Goal: Check status: Check status

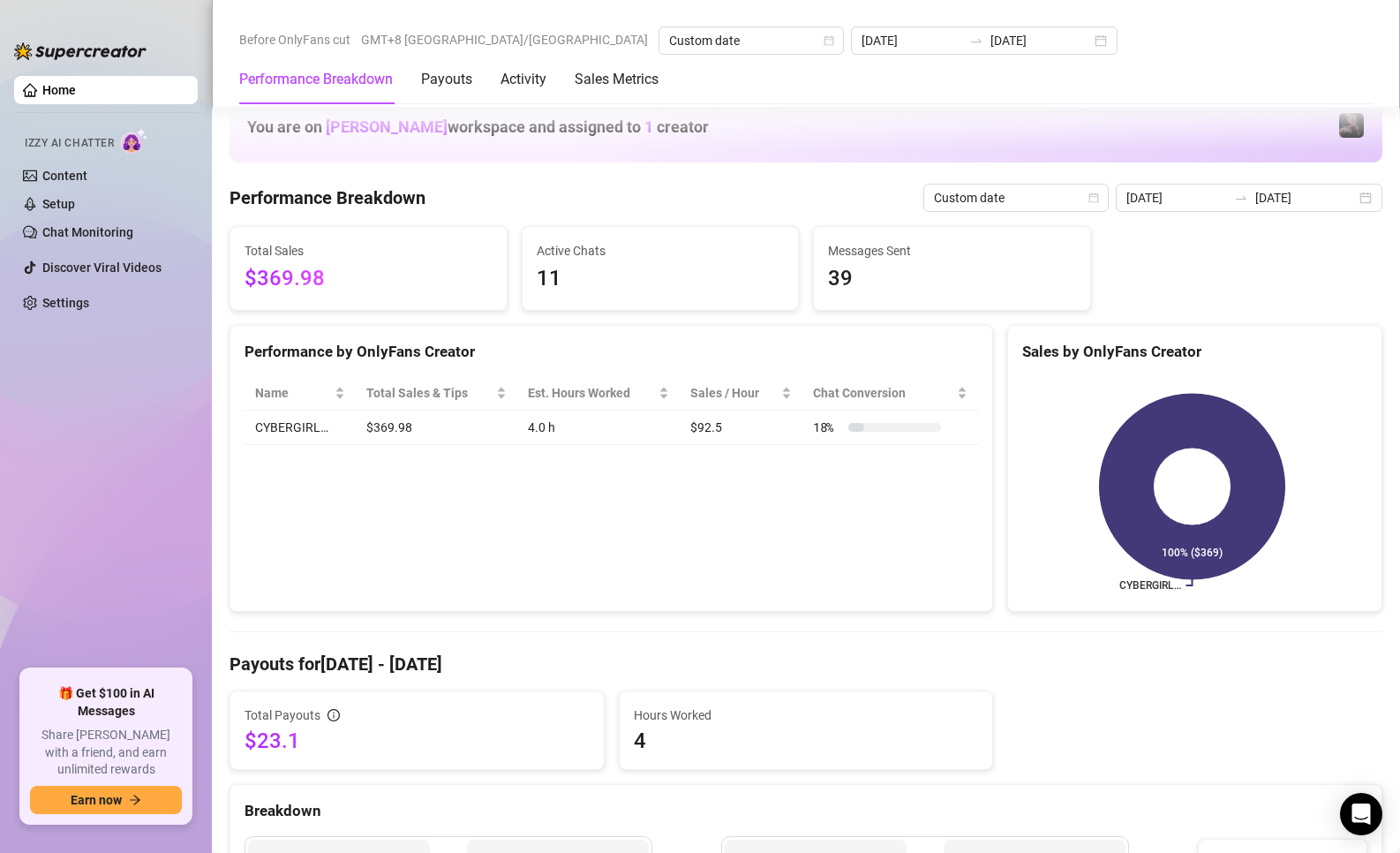
scroll to position [883, 0]
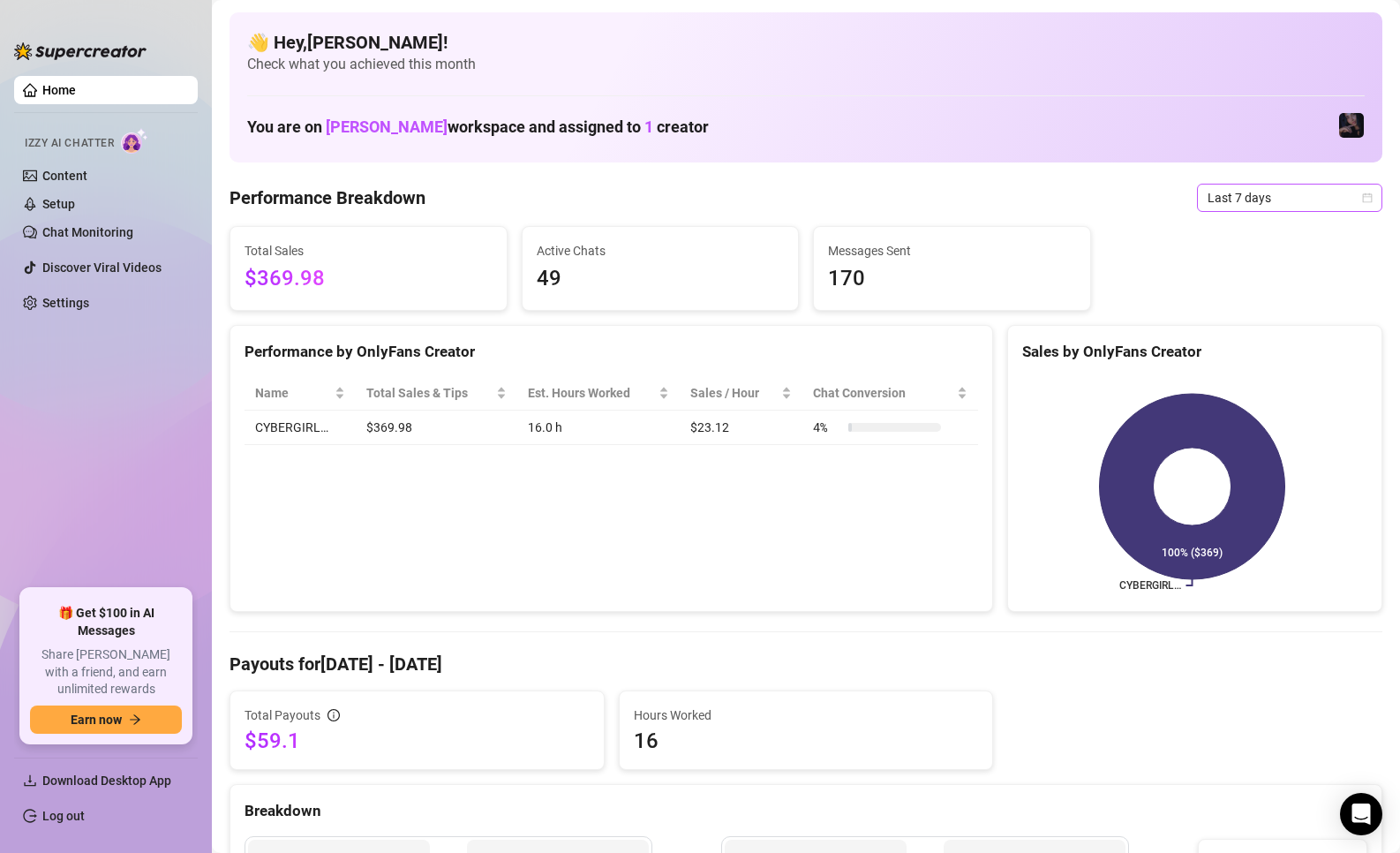
click at [1217, 188] on span "Last 7 days" at bounding box center [1289, 197] width 164 height 26
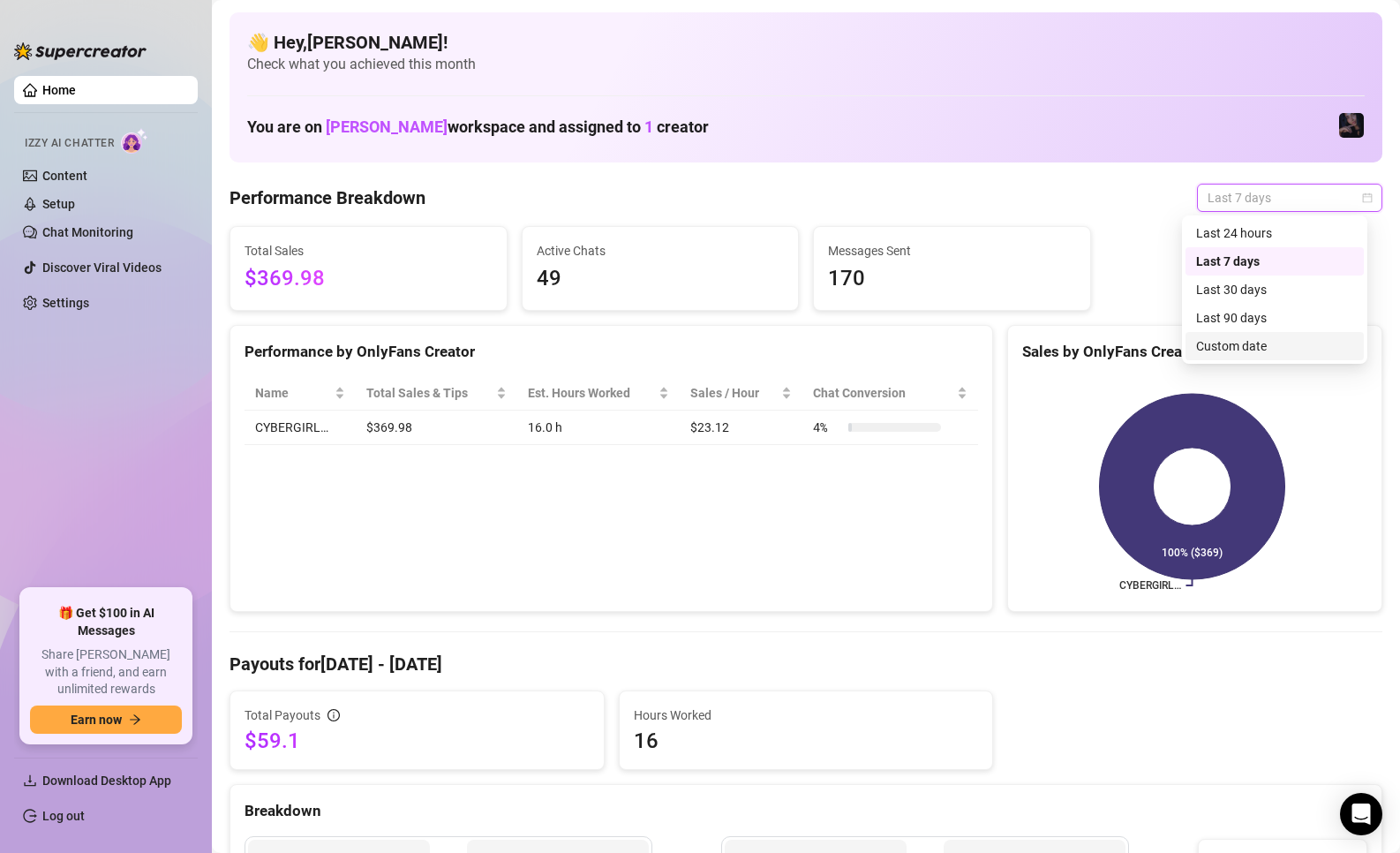
click at [1239, 343] on div "Custom date" at bounding box center [1275, 345] width 157 height 19
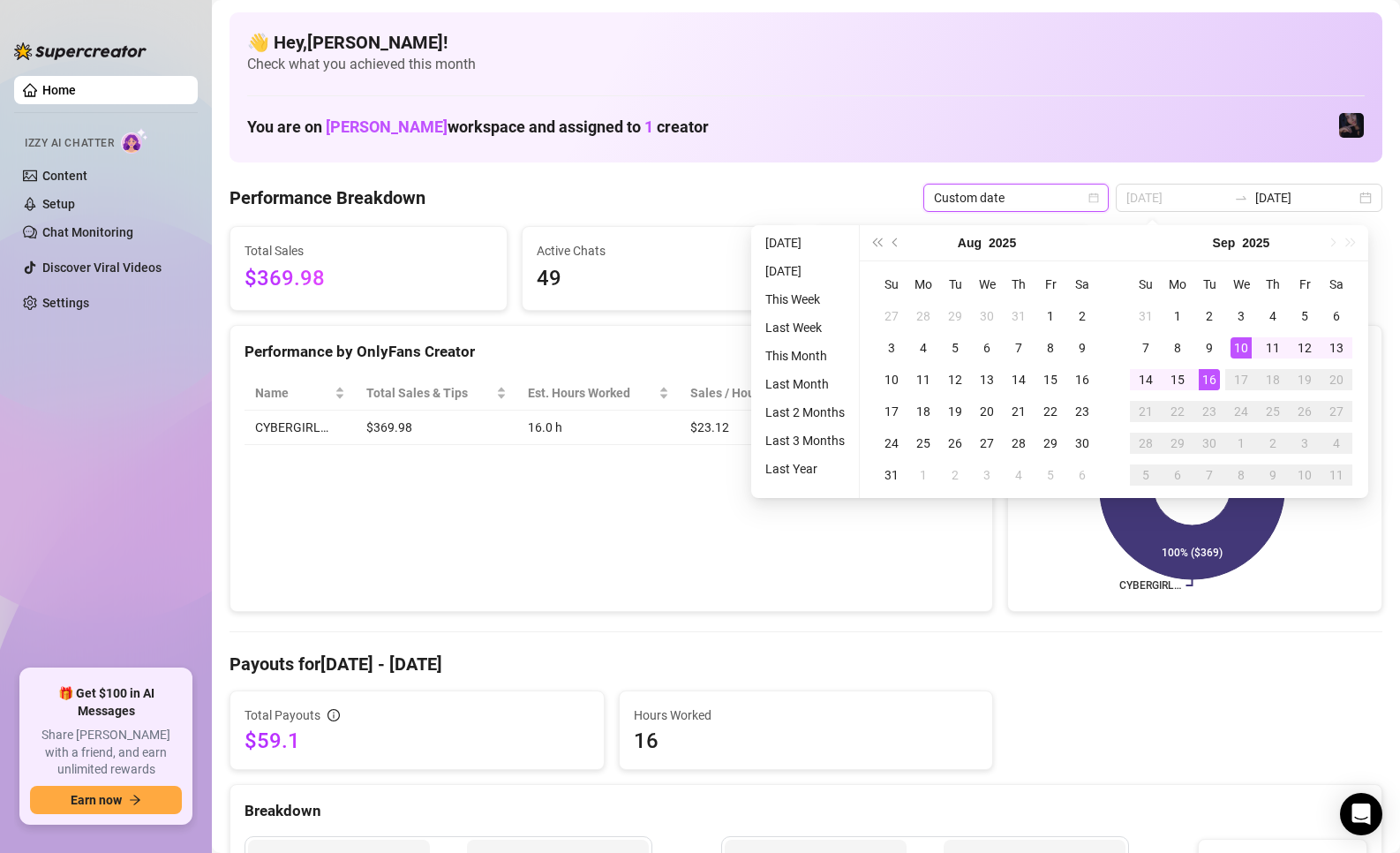
type input "[DATE]"
click at [1216, 372] on div "16" at bounding box center [1209, 379] width 21 height 21
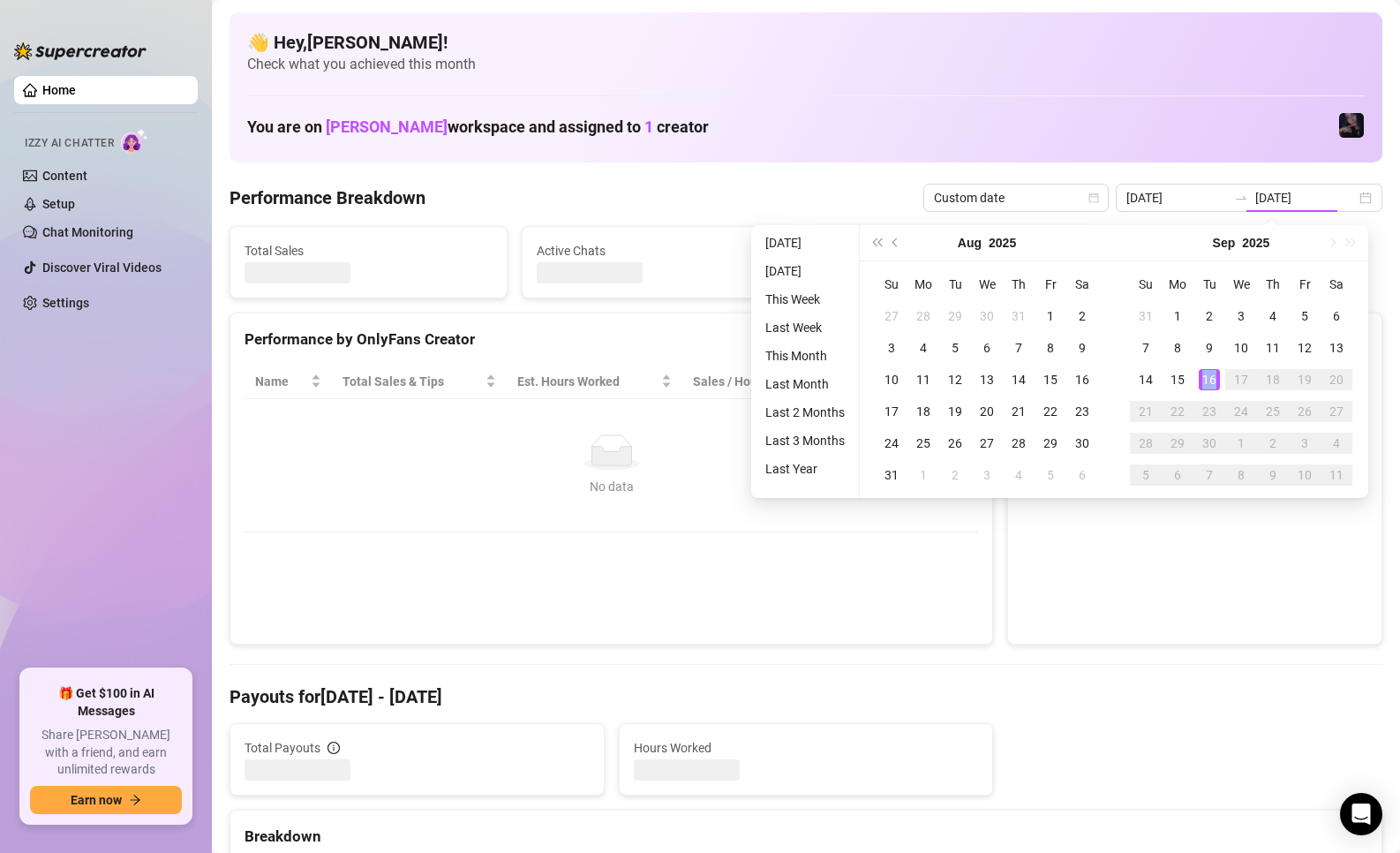
type input "[DATE]"
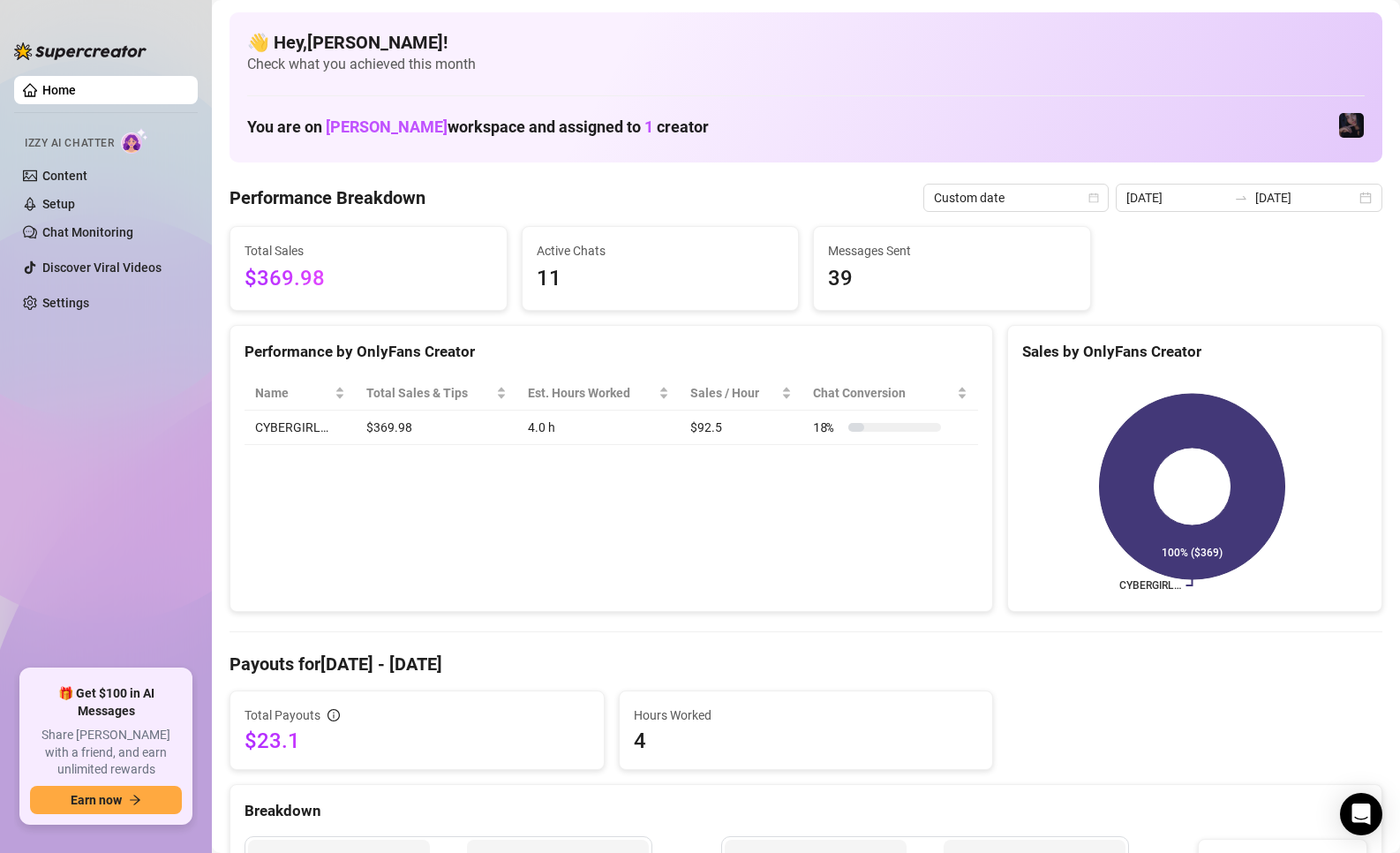
click at [988, 527] on div "Performance by OnlyFans Creator Name Total Sales & Tips Est. Hours Worked Sales…" at bounding box center [611, 469] width 778 height 288
click at [929, 553] on div "Performance by OnlyFans Creator Name Total Sales & Tips Est. Hours Worked Sales…" at bounding box center [611, 469] width 763 height 288
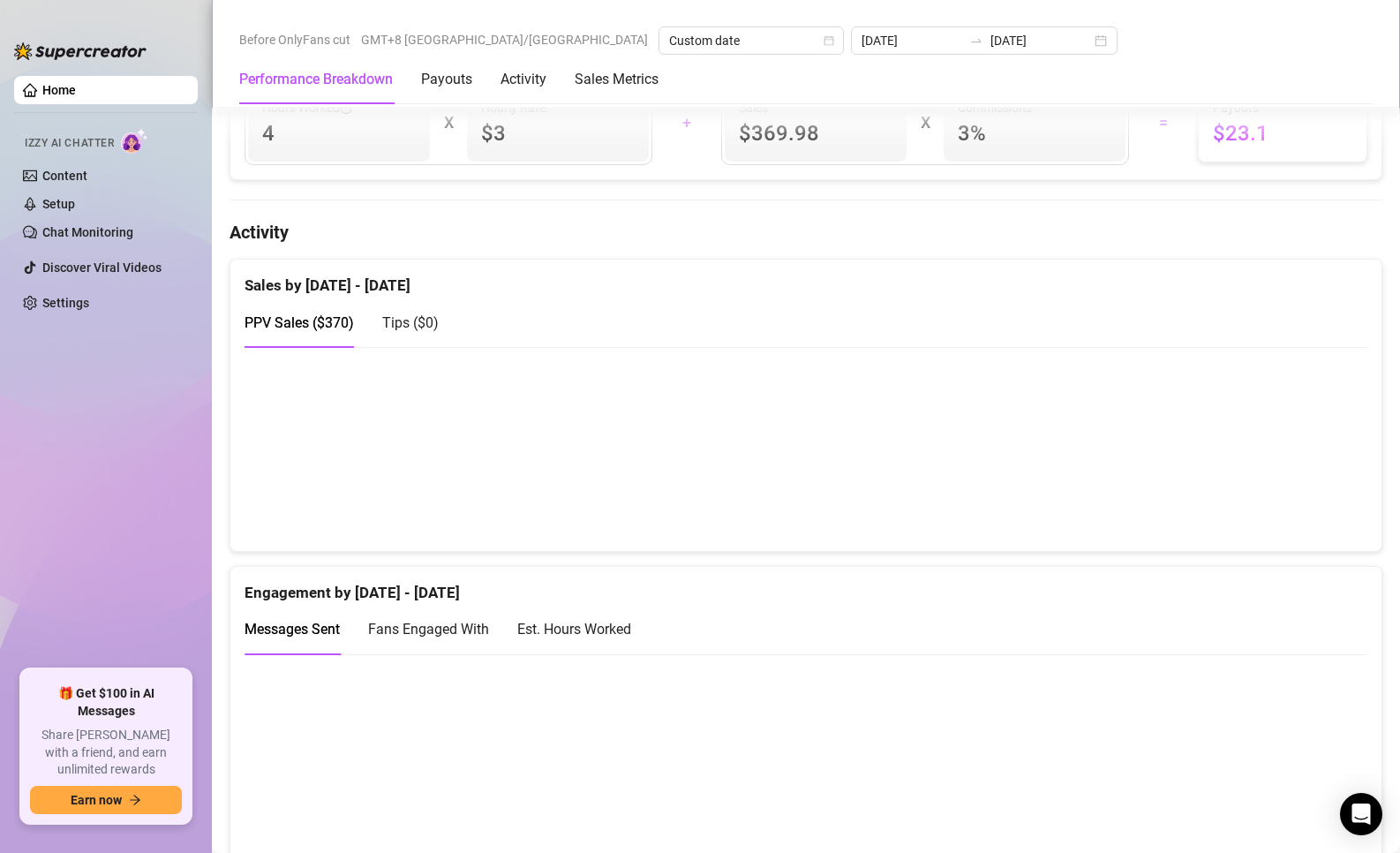
scroll to position [794, 0]
